Goal: Task Accomplishment & Management: Use online tool/utility

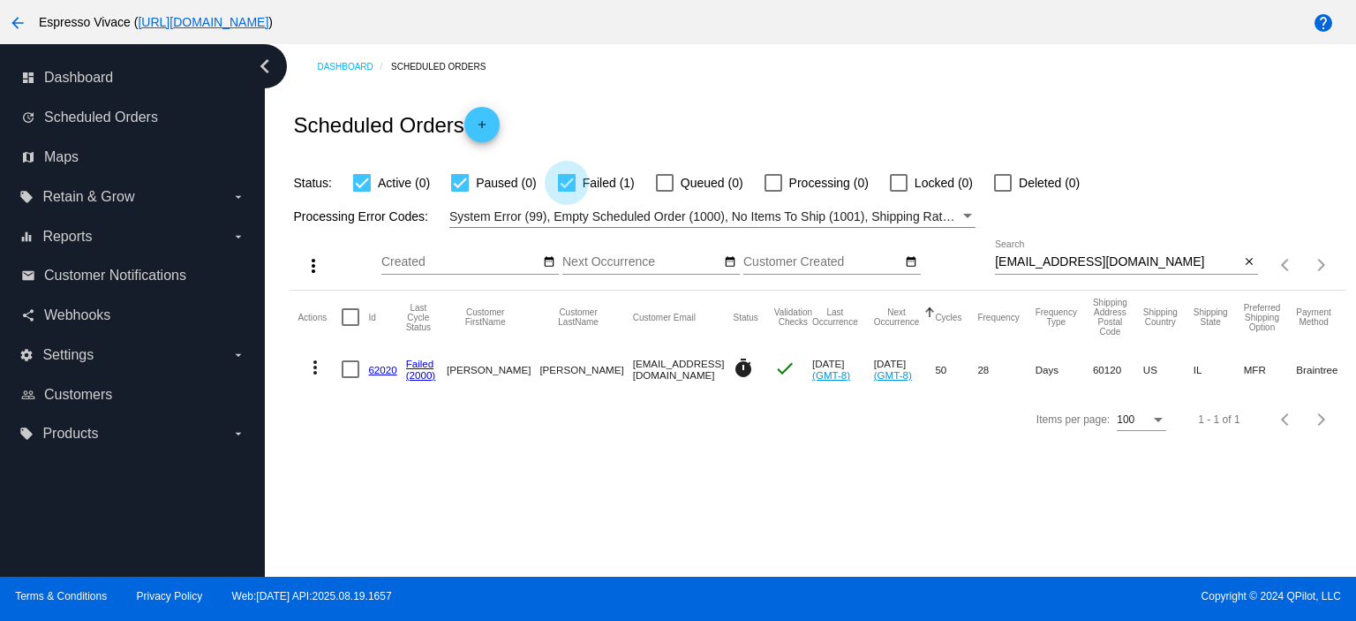
click at [568, 181] on div at bounding box center [567, 183] width 18 height 18
click at [567, 192] on input "Failed (1)" at bounding box center [566, 192] width 1 height 1
checkbox input "false"
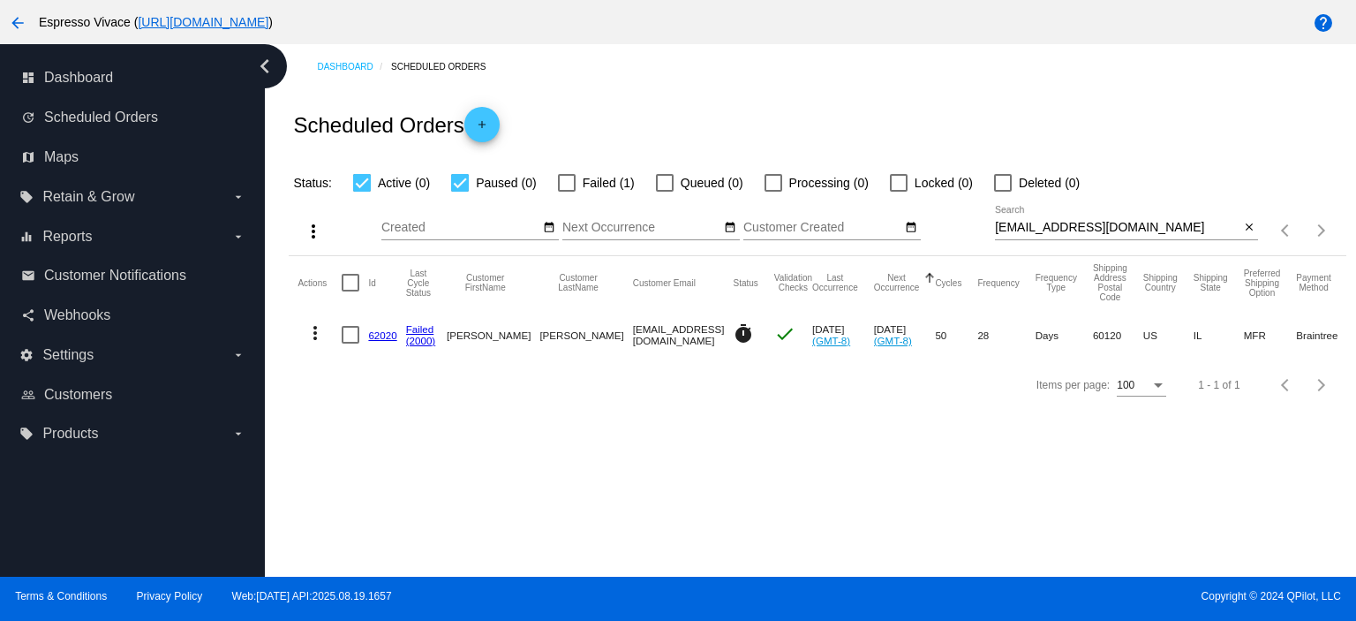
click at [462, 181] on div at bounding box center [460, 183] width 18 height 18
click at [460, 192] on input "Paused (0)" at bounding box center [459, 192] width 1 height 1
checkbox input "false"
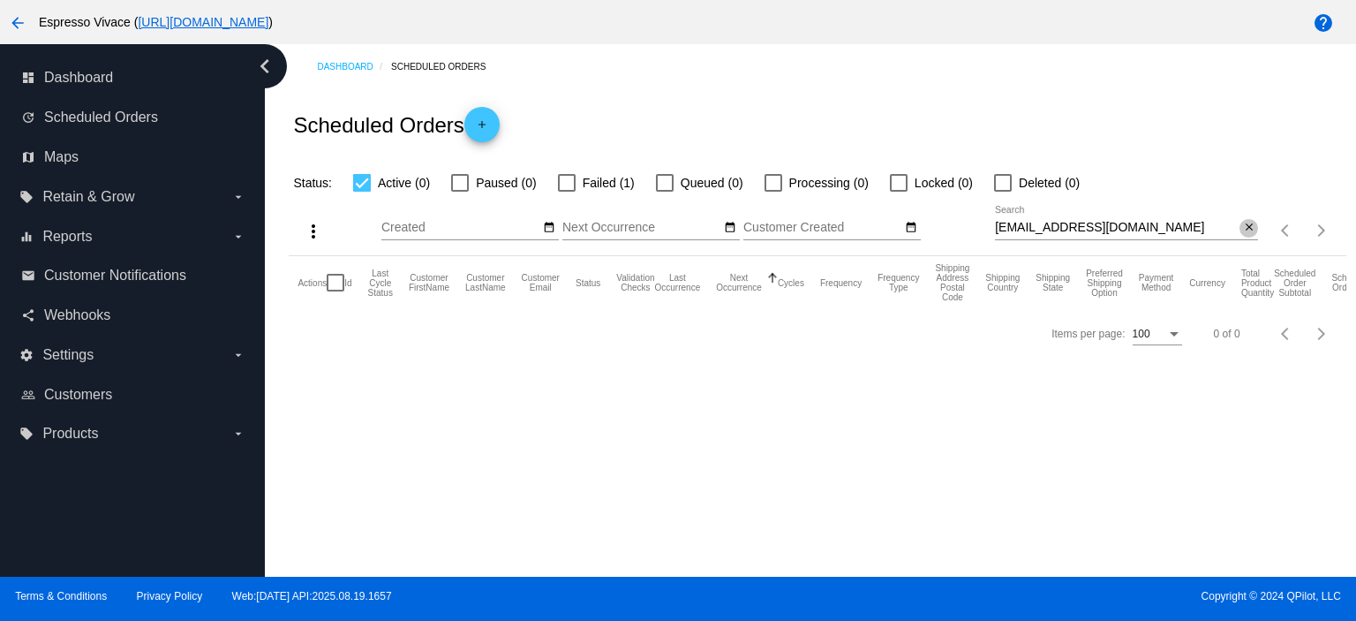
click at [1248, 225] on mat-icon "close" at bounding box center [1249, 228] width 12 height 14
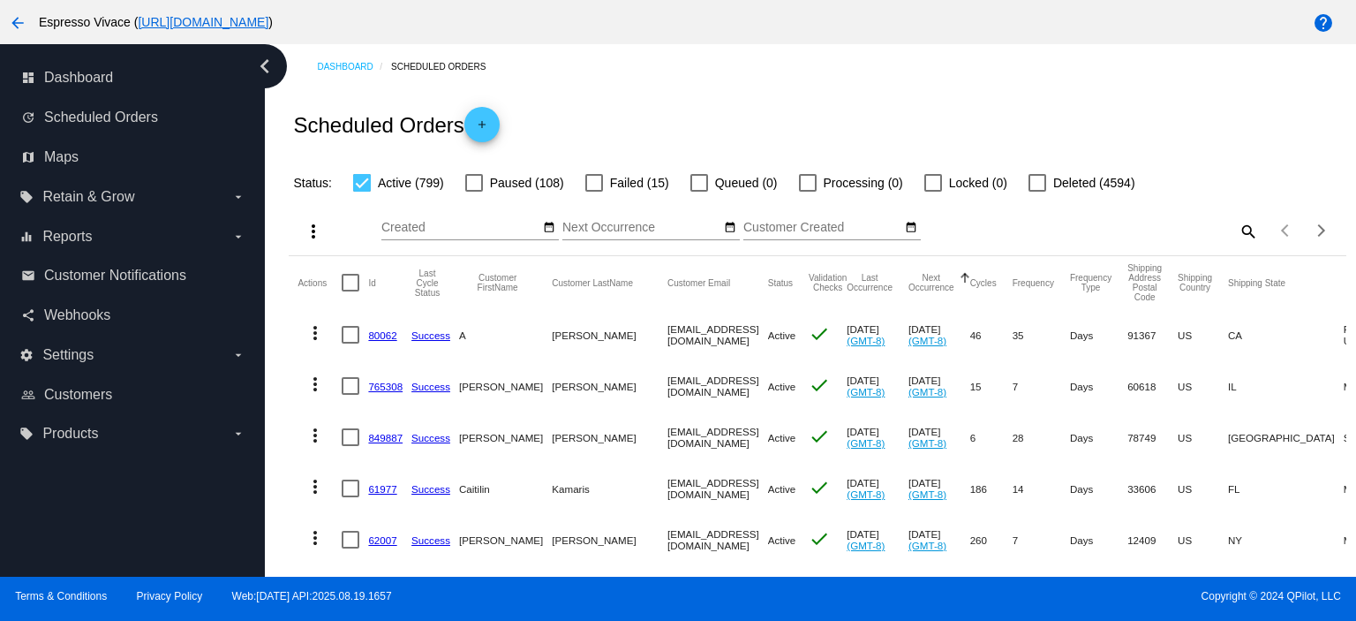
scroll to position [88, 0]
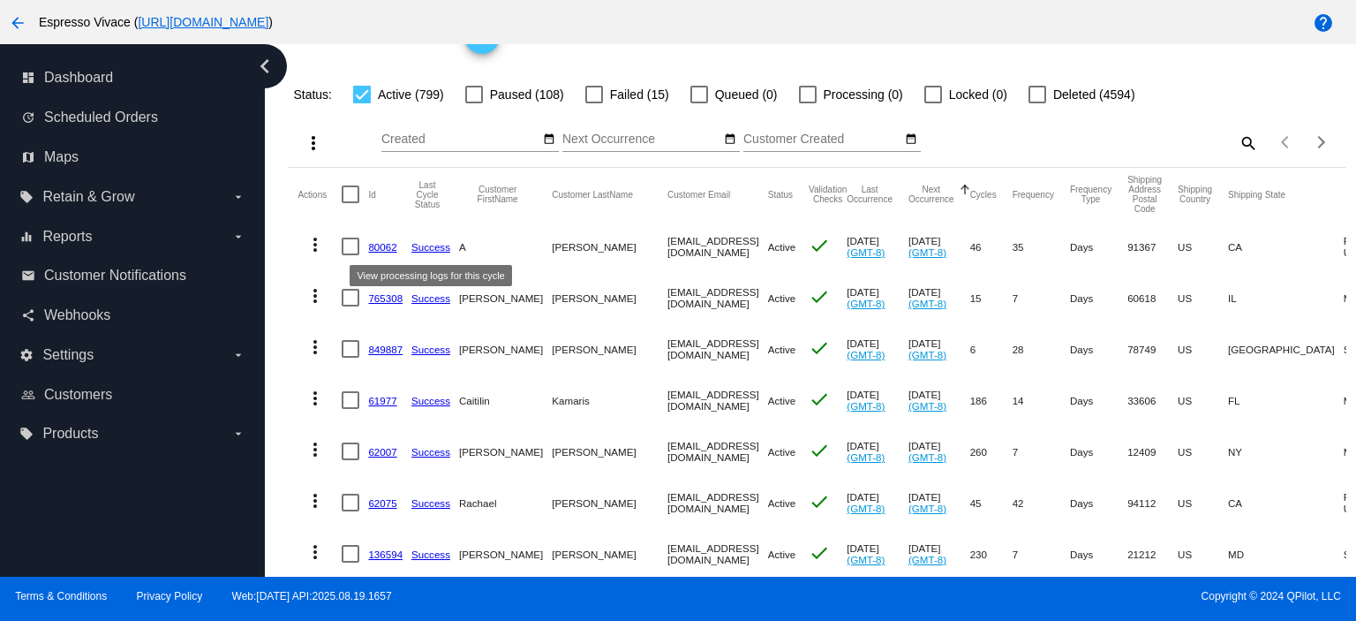
click at [392, 249] on link "80062" at bounding box center [382, 246] width 28 height 11
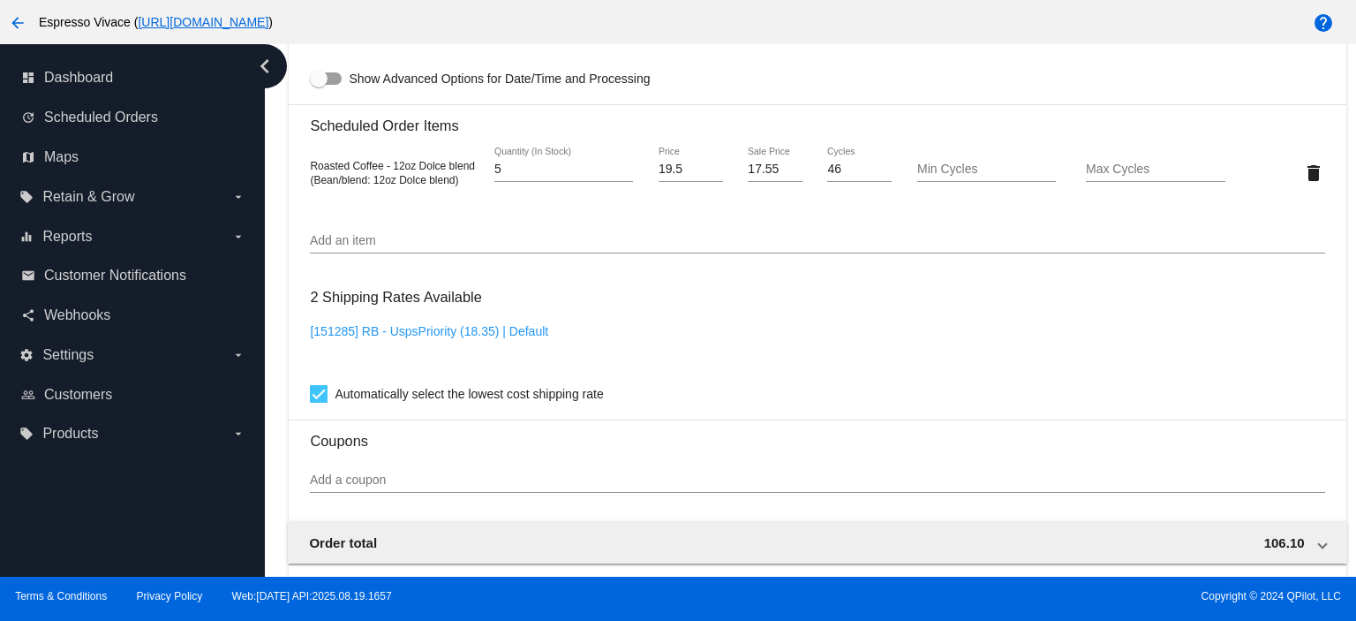
scroll to position [951, 0]
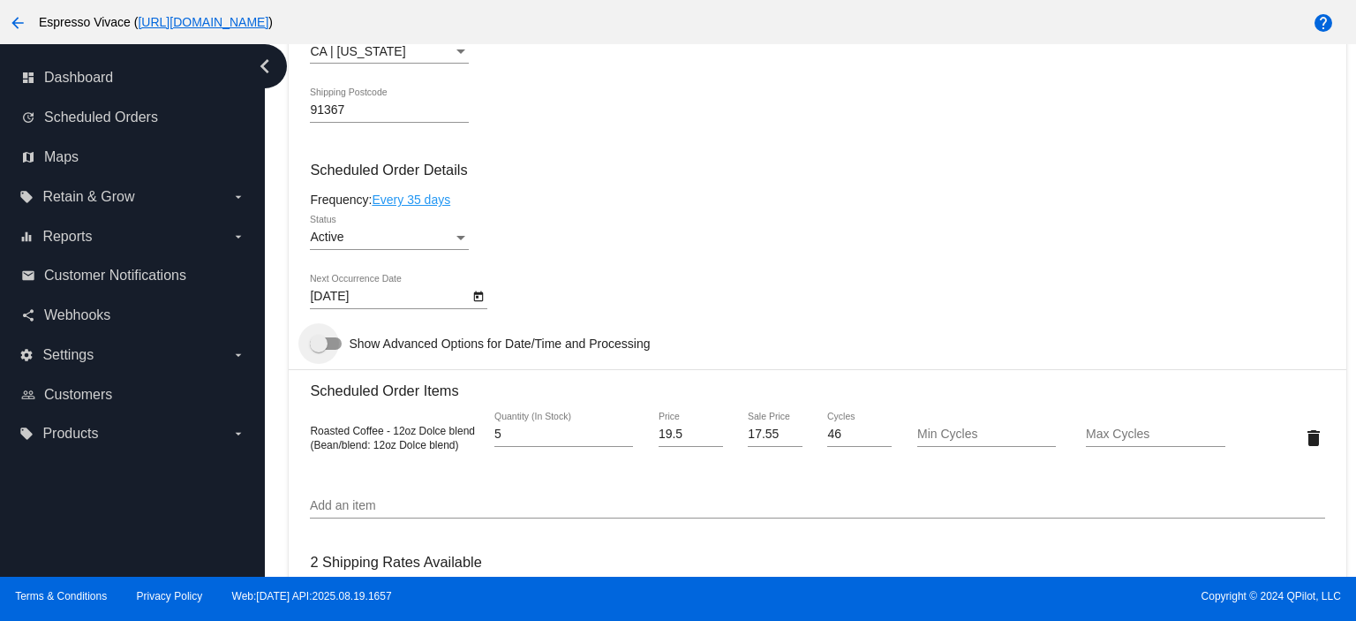
click at [313, 352] on div at bounding box center [319, 344] width 18 height 18
click at [318, 351] on input "Show Advanced Options for Date/Time and Processing" at bounding box center [318, 350] width 1 height 1
checkbox input "true"
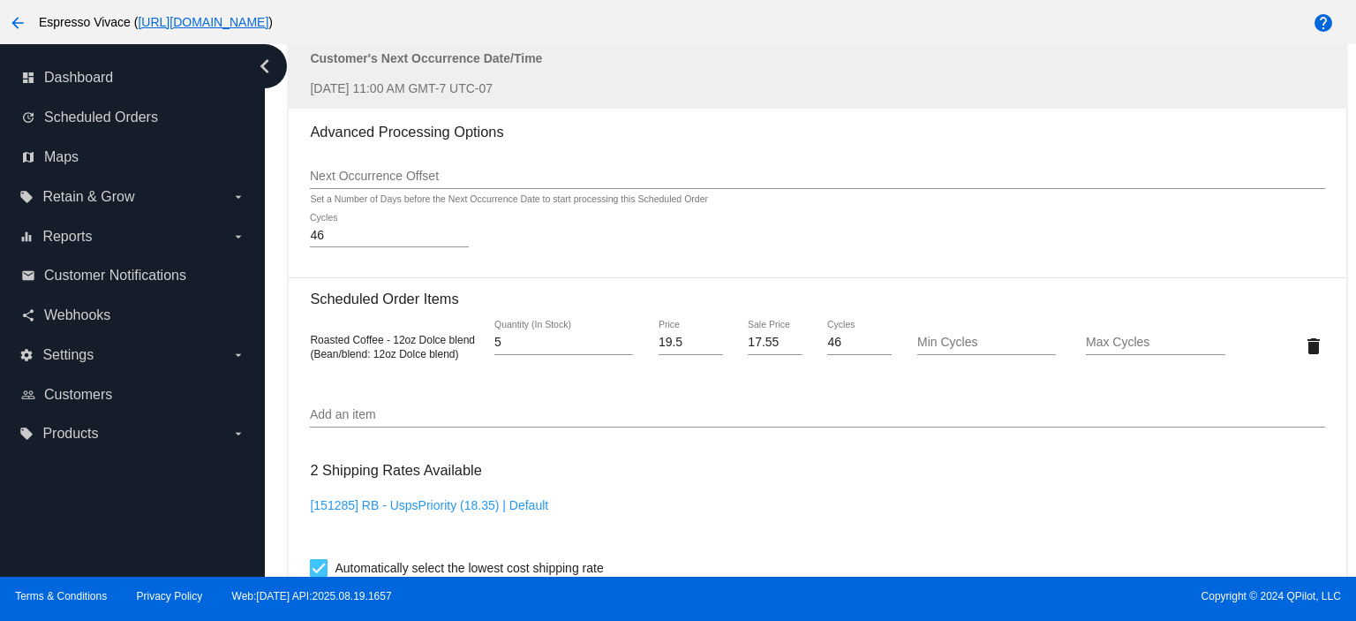
scroll to position [2057, 0]
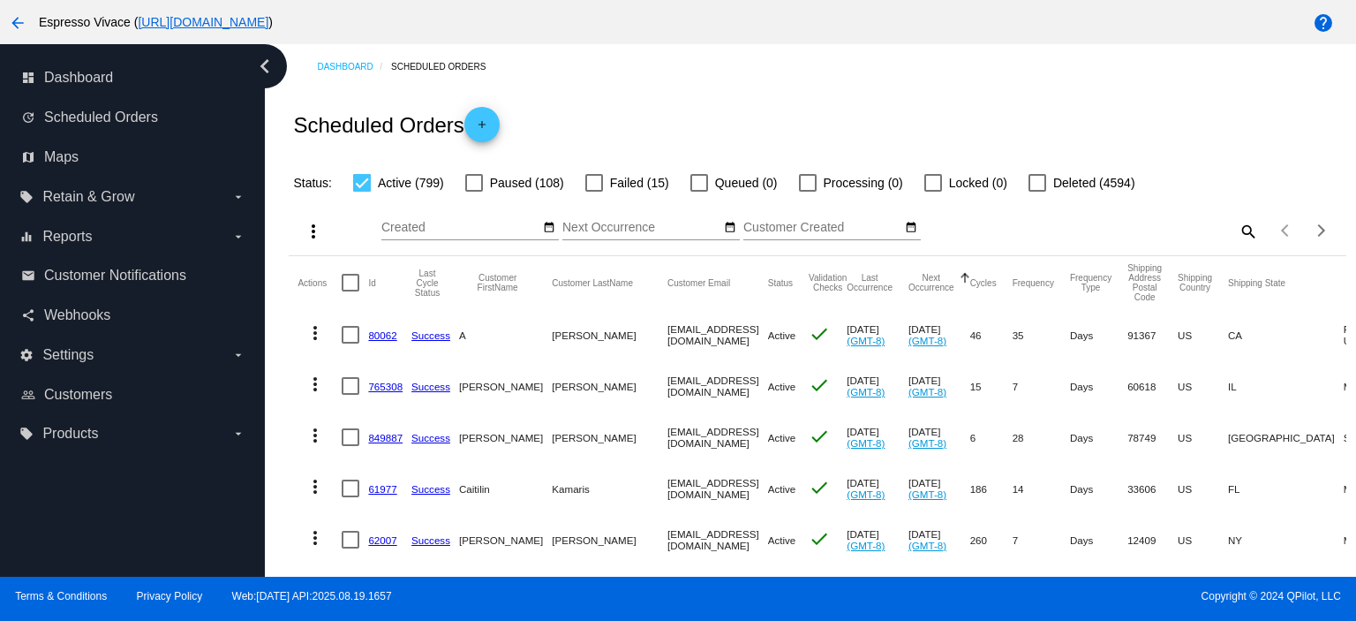
click at [352, 335] on div at bounding box center [351, 335] width 18 height 18
click at [351, 343] on input "checkbox" at bounding box center [350, 343] width 1 height 1
checkbox input "true"
click at [353, 386] on div at bounding box center [351, 386] width 18 height 18
click at [351, 395] on input "checkbox" at bounding box center [350, 395] width 1 height 1
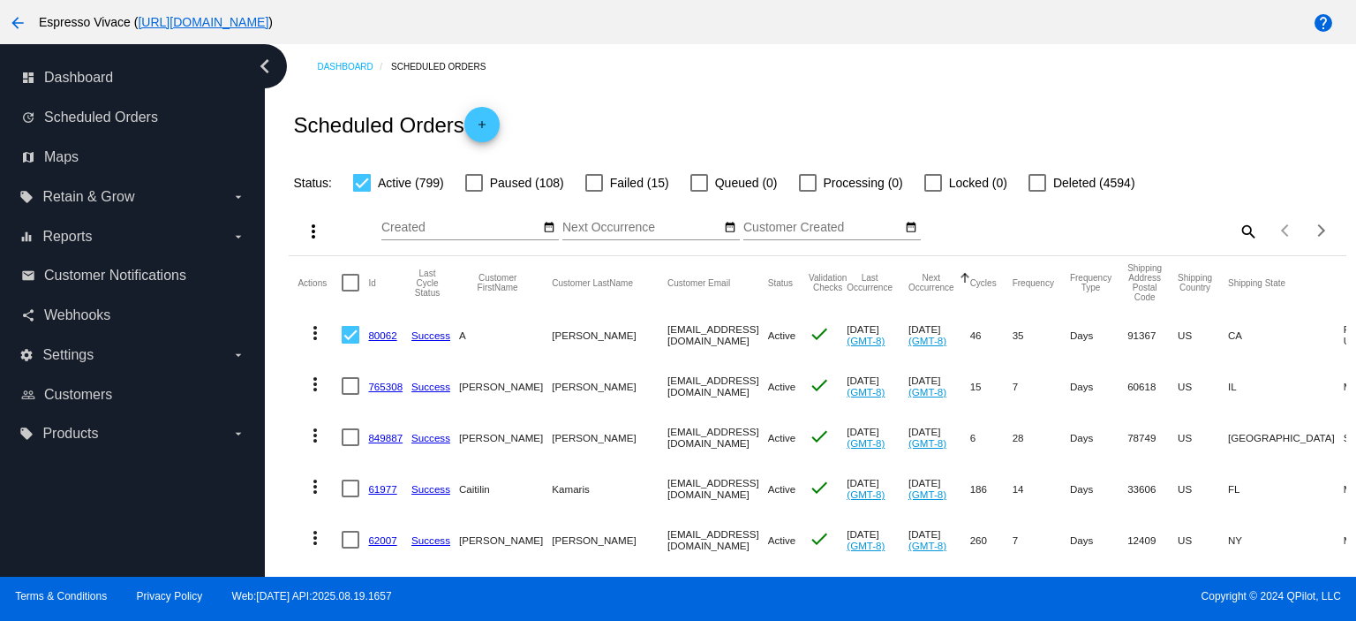
checkbox input "true"
click at [349, 435] on div at bounding box center [351, 437] width 18 height 18
click at [350, 446] on input "checkbox" at bounding box center [350, 446] width 1 height 1
checkbox input "true"
click at [318, 238] on mat-icon "more_vert" at bounding box center [313, 231] width 21 height 21
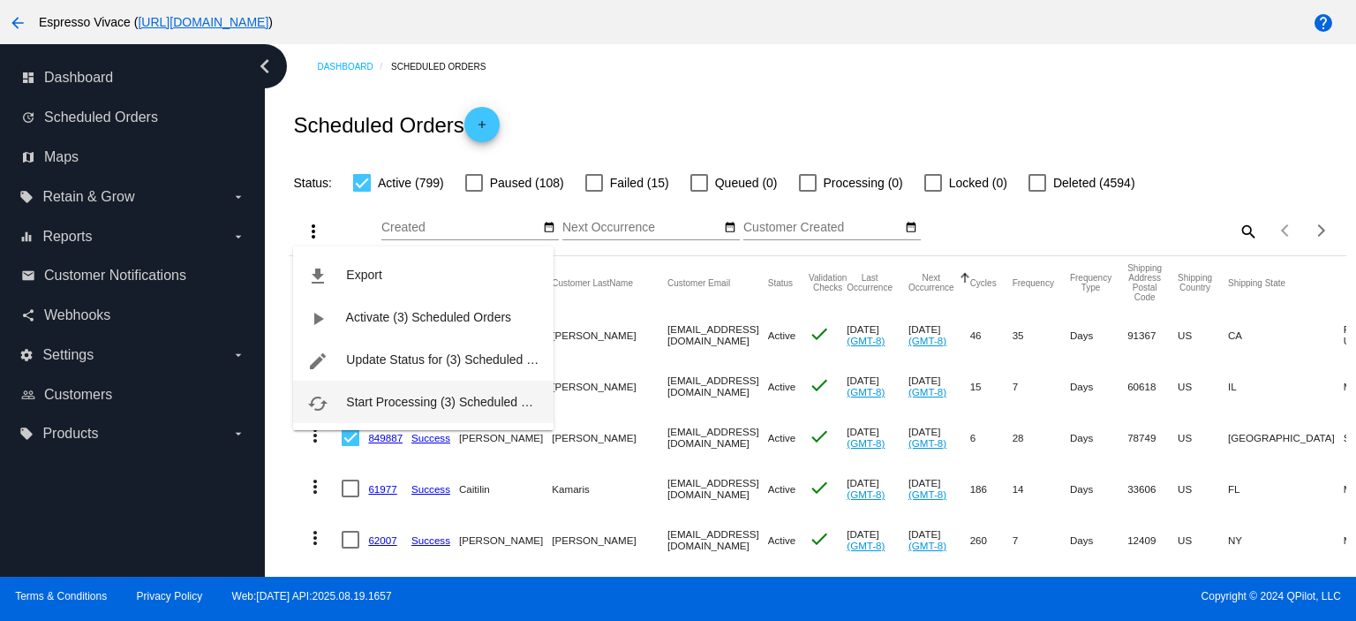
click at [424, 402] on span "Start Processing (3) Scheduled Orders" at bounding box center [452, 402] width 212 height 14
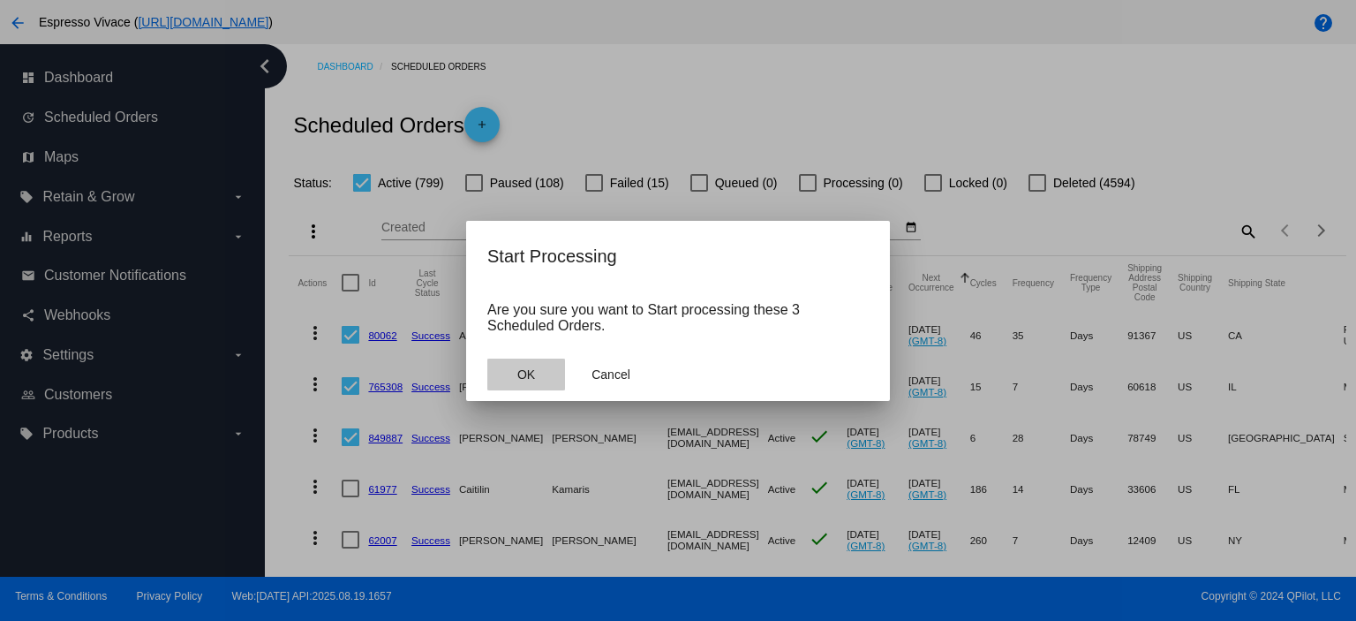
click at [516, 377] on button "OK" at bounding box center [526, 375] width 78 height 32
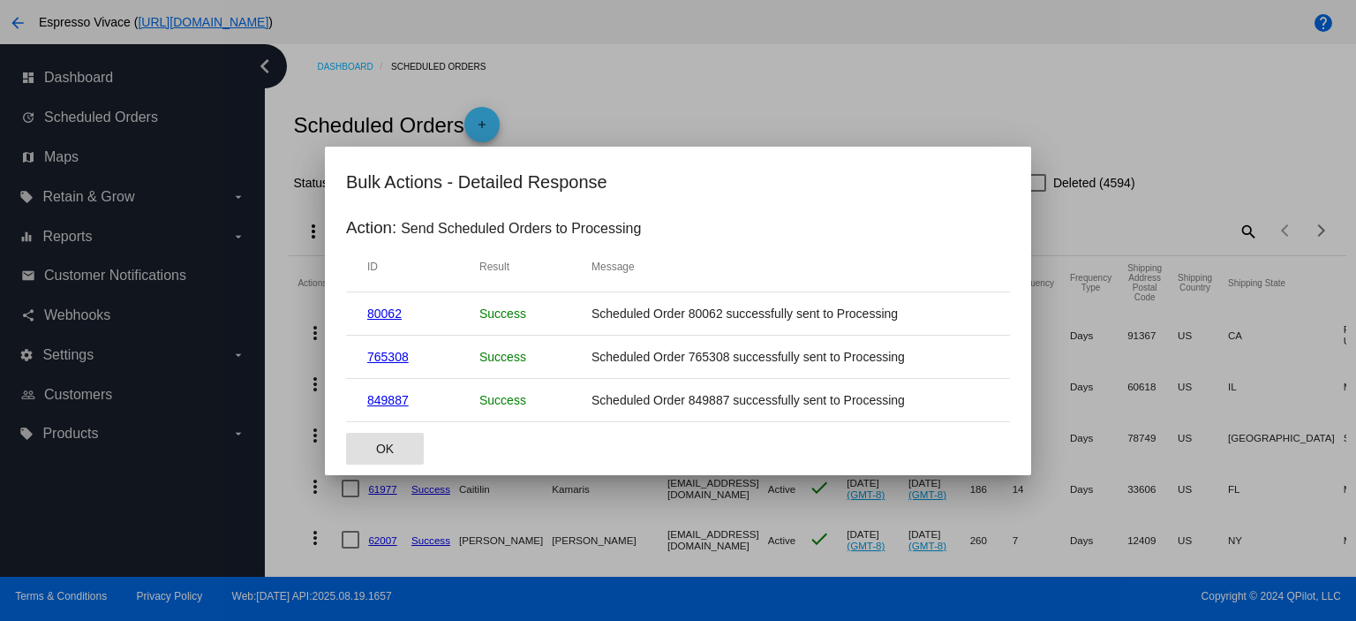
click at [389, 438] on button "OK" at bounding box center [385, 449] width 78 height 32
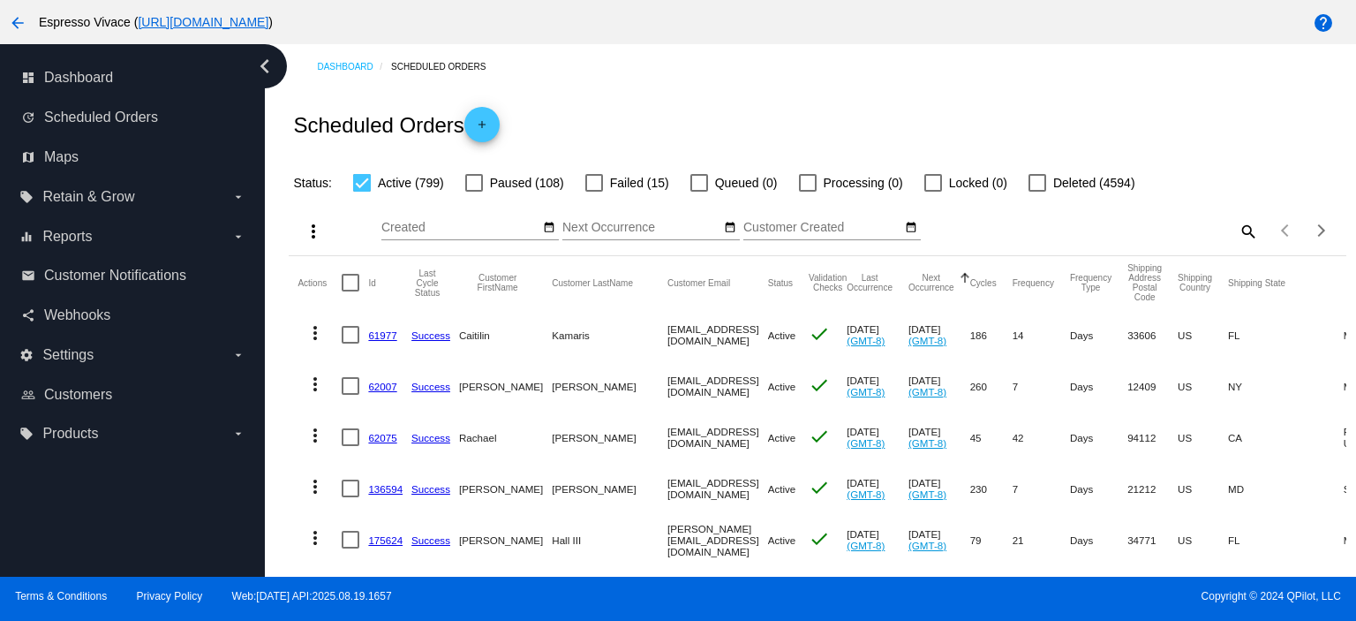
click at [1245, 239] on mat-icon "search" at bounding box center [1247, 230] width 21 height 27
click at [1200, 230] on input "Search" at bounding box center [1126, 228] width 263 height 14
paste input "[EMAIL_ADDRESS][DOMAIN_NAME]"
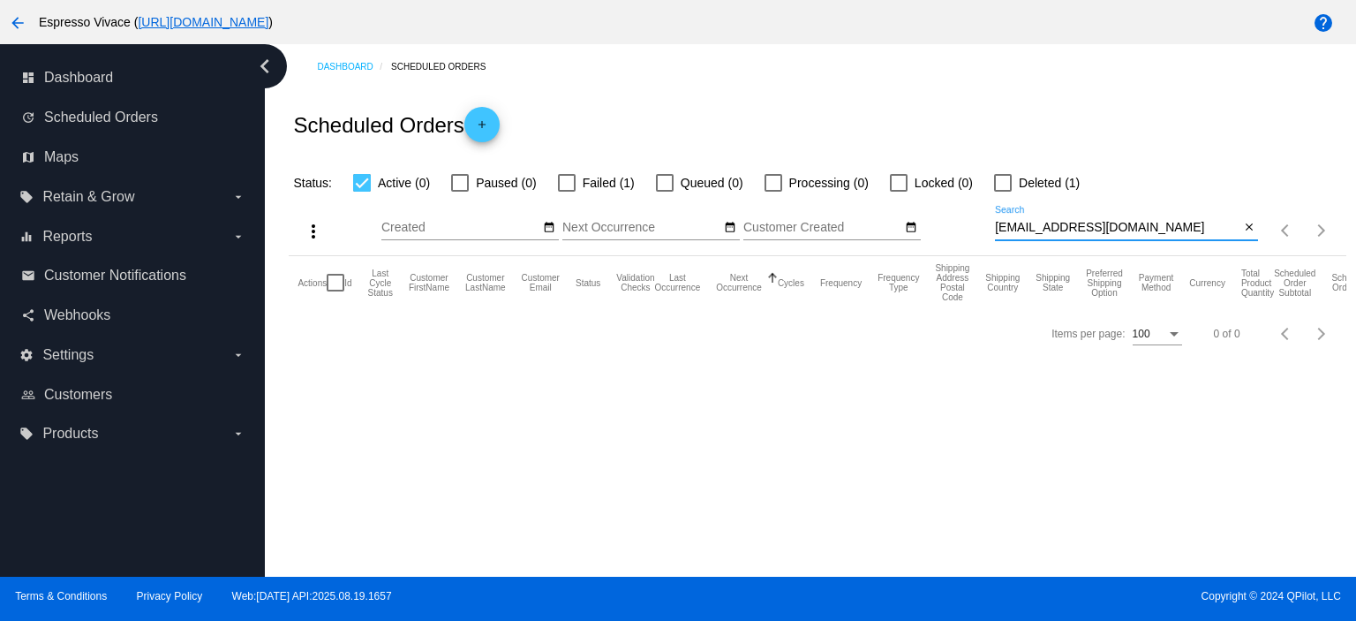
type input "[EMAIL_ADDRESS][DOMAIN_NAME]"
click at [562, 174] on div at bounding box center [567, 183] width 18 height 18
click at [566, 192] on input "Failed (1)" at bounding box center [566, 192] width 1 height 1
checkbox input "true"
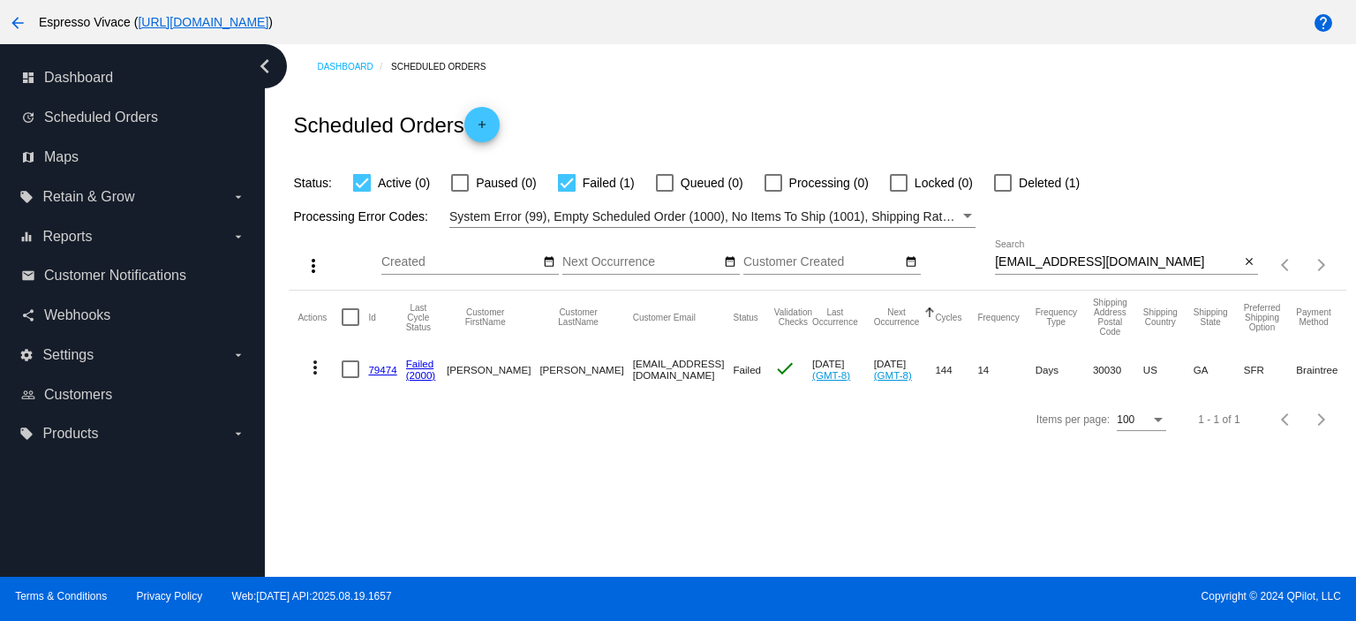
click at [314, 364] on mat-icon "more_vert" at bounding box center [315, 367] width 21 height 21
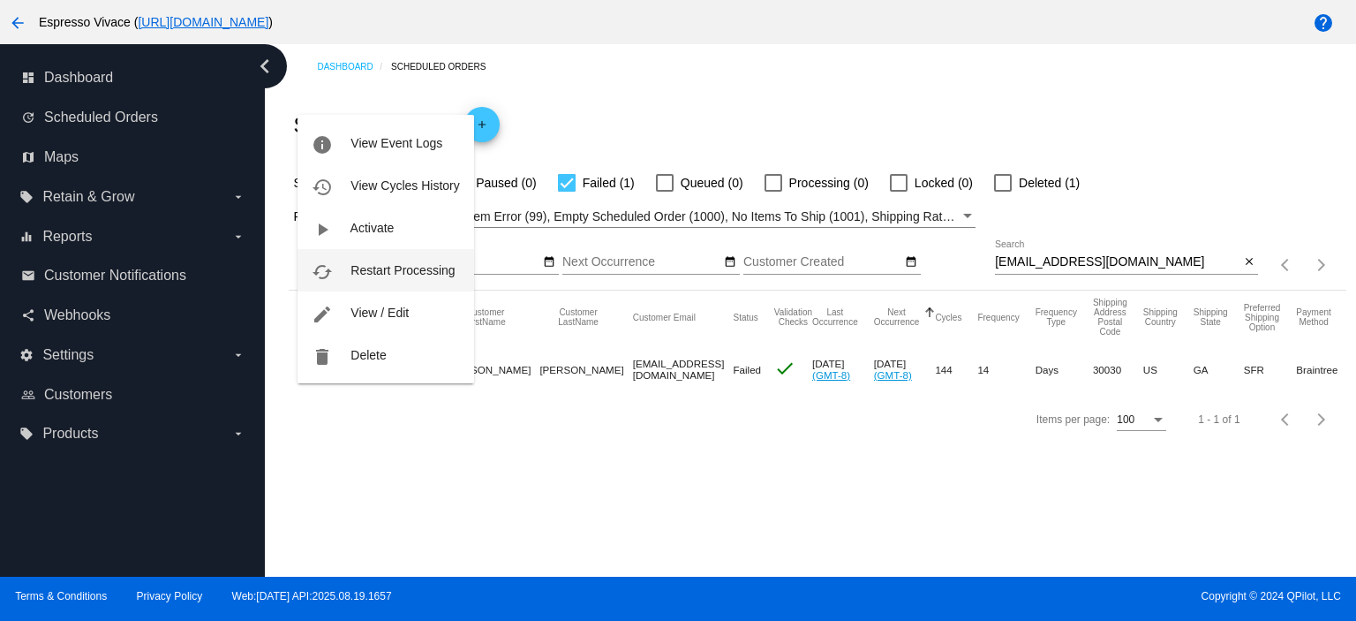
click at [369, 275] on span "Restart Processing" at bounding box center [403, 270] width 104 height 14
